Goal: Information Seeking & Learning: Learn about a topic

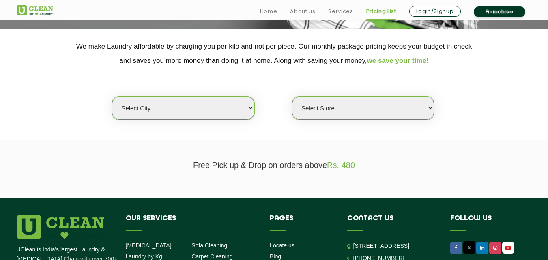
scroll to position [162, 0]
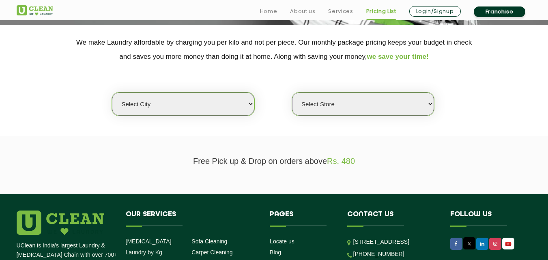
click at [251, 102] on select "Select city" at bounding box center [183, 103] width 142 height 23
click at [131, 98] on select "Select city" at bounding box center [183, 103] width 142 height 23
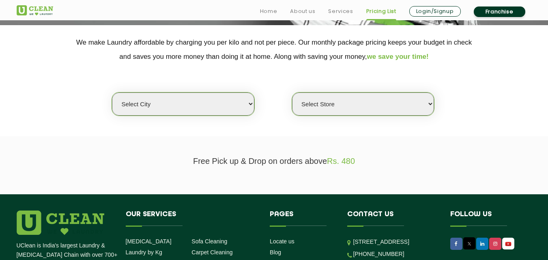
click at [377, 110] on select "Select Store" at bounding box center [363, 103] width 142 height 23
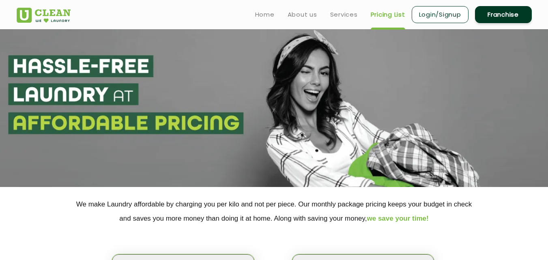
scroll to position [0, 0]
click at [337, 14] on link "Services" at bounding box center [344, 15] width 28 height 10
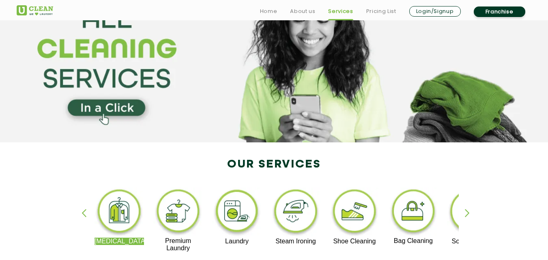
scroll to position [162, 0]
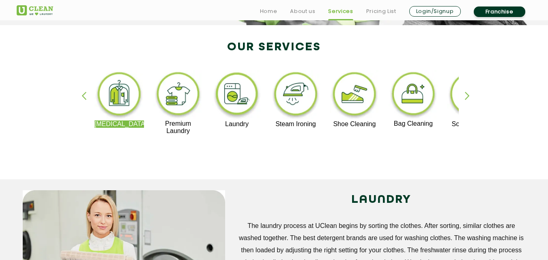
click at [119, 90] on img at bounding box center [119, 95] width 50 height 50
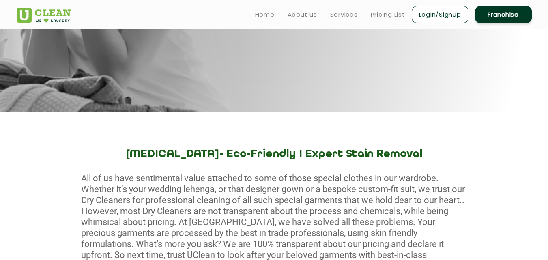
scroll to position [171, 0]
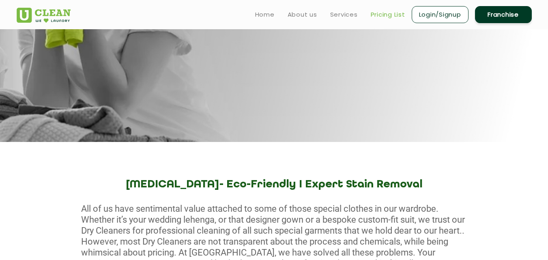
click at [389, 13] on link "Pricing List" at bounding box center [388, 15] width 34 height 10
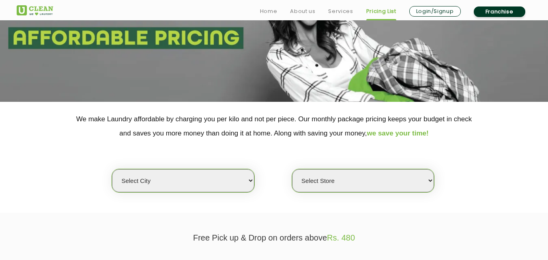
scroll to position [203, 0]
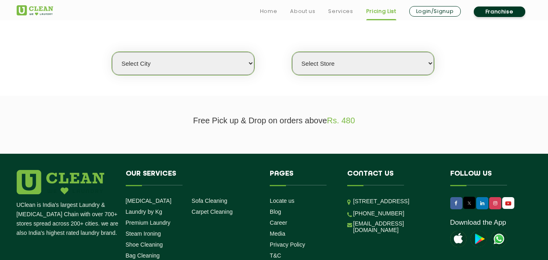
click at [251, 62] on select "Select city" at bounding box center [183, 63] width 142 height 23
click at [140, 63] on select "Select city" at bounding box center [183, 63] width 142 height 23
